Goal: Task Accomplishment & Management: Manage account settings

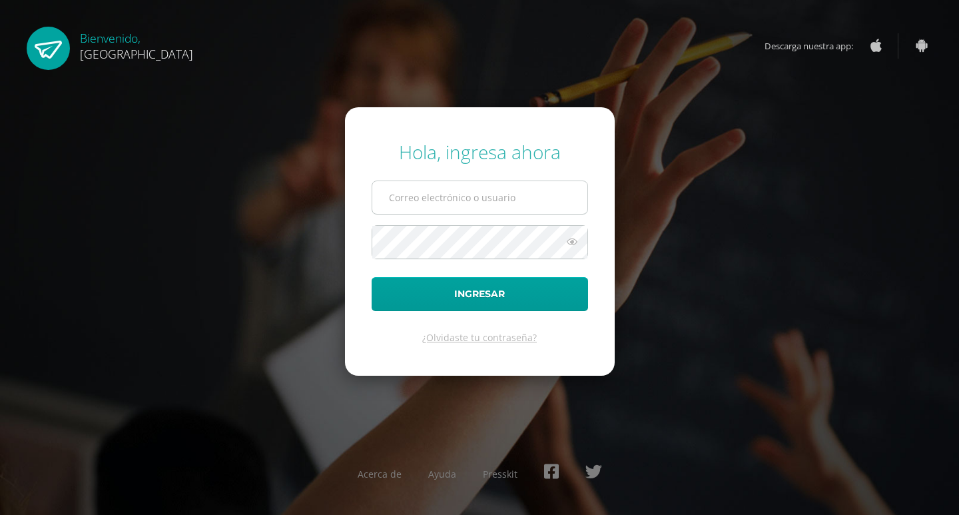
click at [461, 185] on input "text" at bounding box center [479, 197] width 215 height 33
type input "2025934@colegiobelga.edu.gt"
click at [372, 277] on button "Ingresar" at bounding box center [480, 294] width 216 height 34
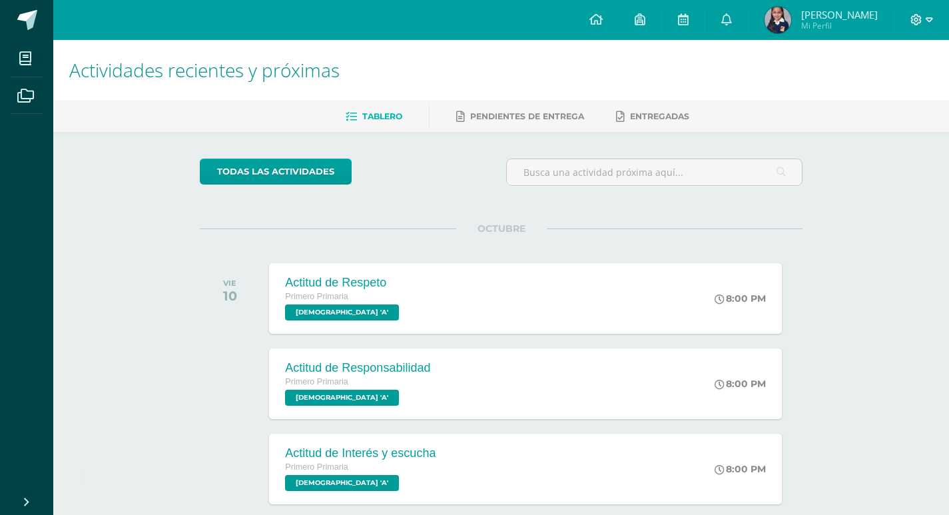
click at [927, 22] on icon at bounding box center [929, 20] width 7 height 12
click at [879, 93] on span "Cerrar sesión" at bounding box center [887, 91] width 60 height 13
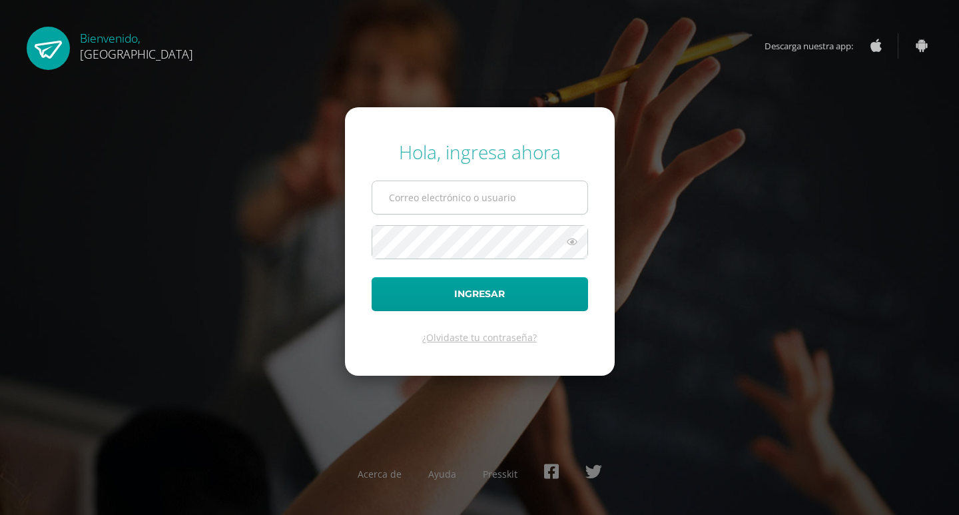
drag, startPoint x: 508, startPoint y: 210, endPoint x: 518, endPoint y: 186, distance: 26.6
click at [508, 210] on input "text" at bounding box center [479, 197] width 215 height 33
type input "benavente.andreagab@gmail.com"
click at [372, 277] on button "Ingresar" at bounding box center [480, 294] width 216 height 34
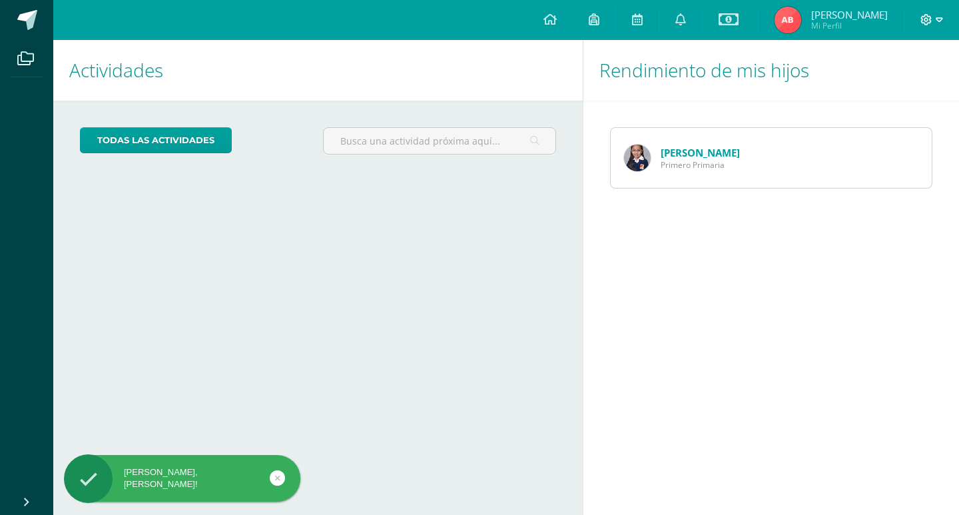
click at [942, 17] on icon at bounding box center [939, 20] width 7 height 12
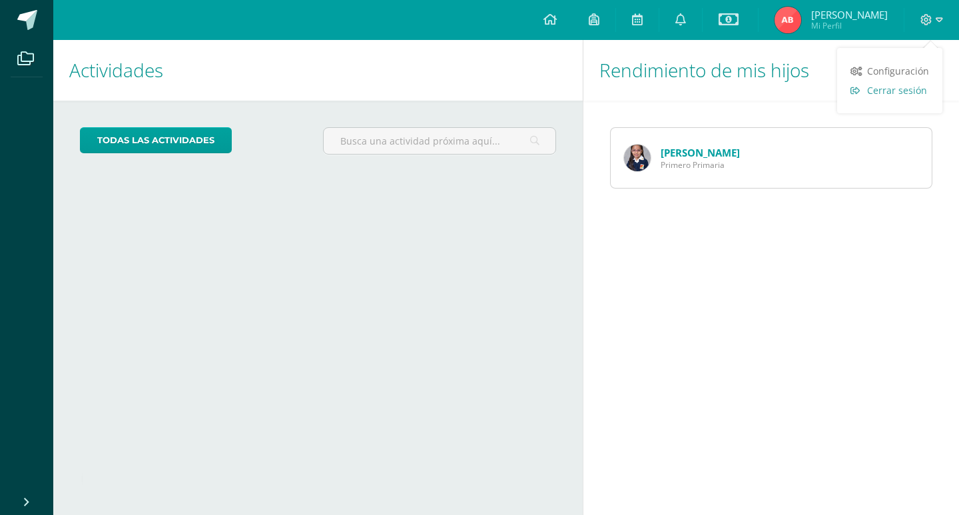
click at [898, 87] on span "Cerrar sesión" at bounding box center [897, 90] width 60 height 13
